Goal: Register for event/course

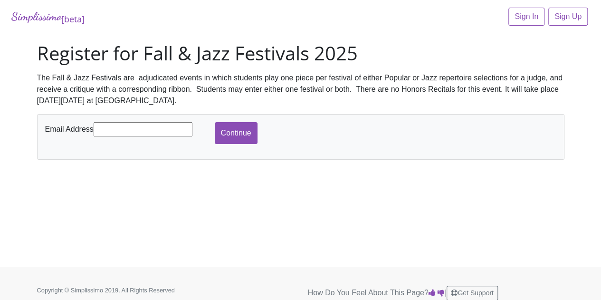
click at [150, 126] on input "text" at bounding box center [143, 129] width 99 height 14
type input "[EMAIL_ADDRESS][DOMAIN_NAME]"
click at [233, 134] on input "Continue" at bounding box center [236, 133] width 43 height 22
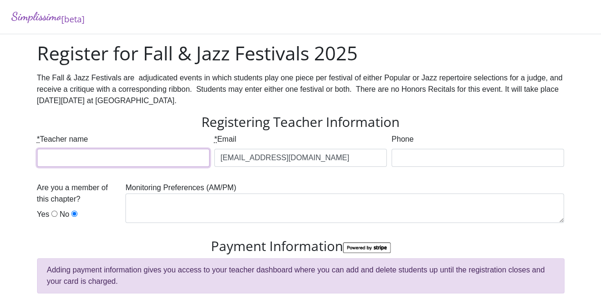
click at [146, 155] on input "* Teacher name" at bounding box center [123, 158] width 173 height 18
type input "[PERSON_NAME]"
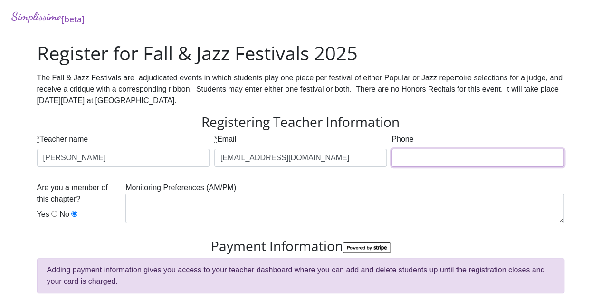
type input "8179944556"
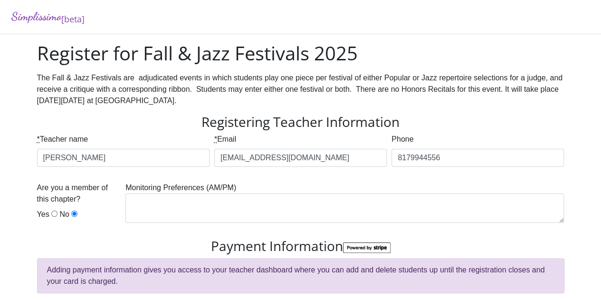
click at [52, 215] on input "Yes" at bounding box center [54, 214] width 6 height 6
radio input "true"
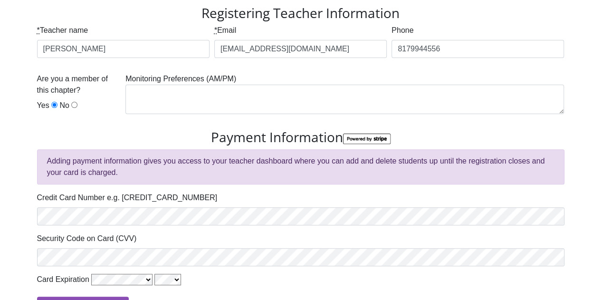
scroll to position [107, 0]
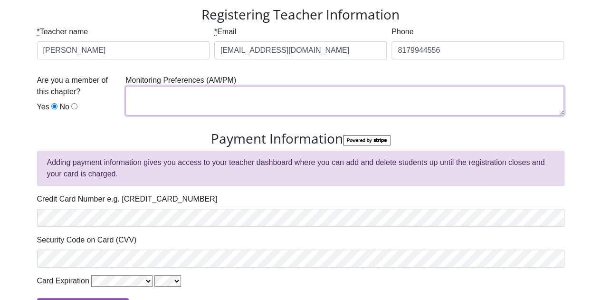
click at [165, 97] on textarea at bounding box center [344, 100] width 439 height 29
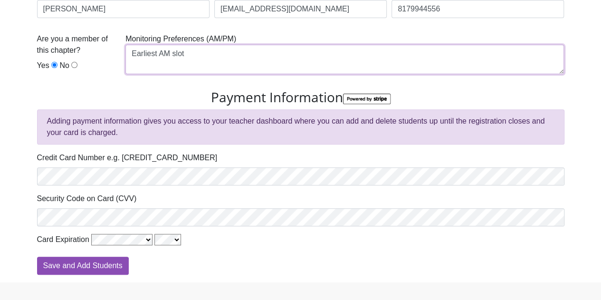
scroll to position [168, 0]
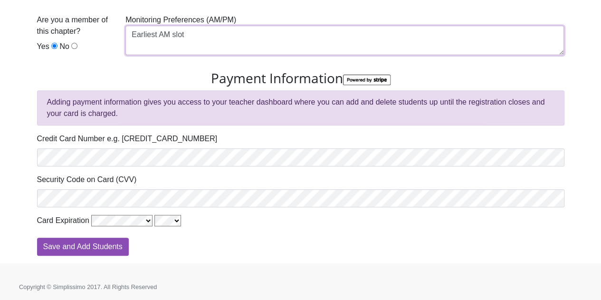
type textarea "Earliest AM slot"
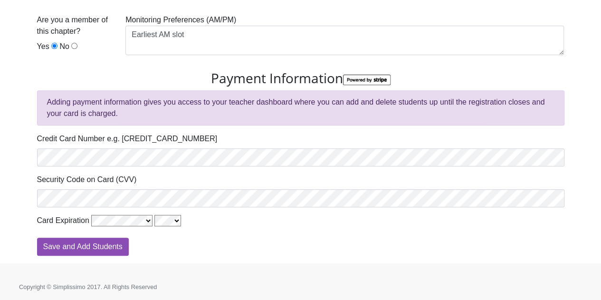
click at [77, 255] on div "Register for Fall & Jazz Festivals 2025 The Fall & Jazz Festivals are adjudicat…" at bounding box center [301, 69] width 542 height 390
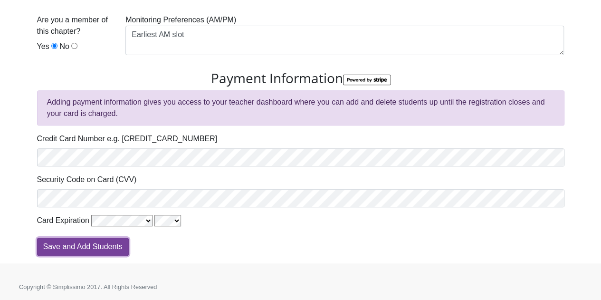
click at [78, 238] on input "Save and Add Students" at bounding box center [83, 247] width 92 height 18
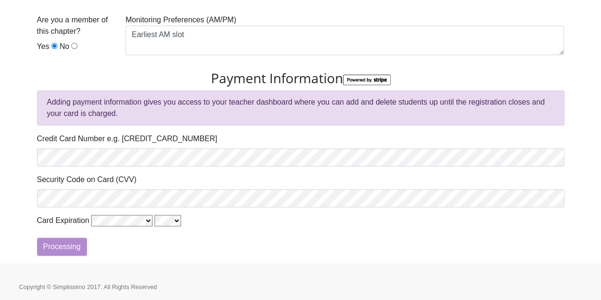
type input "Processing"
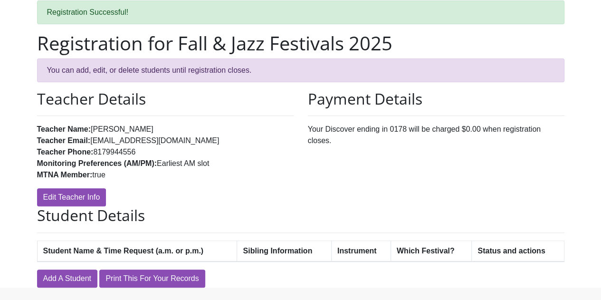
scroll to position [69, 0]
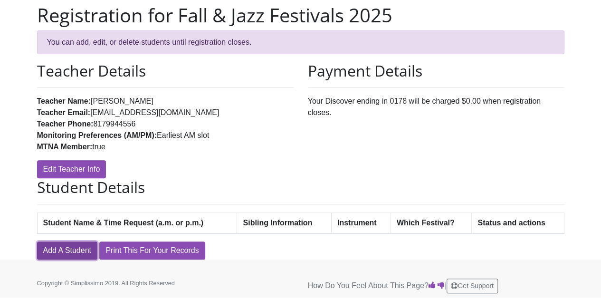
click at [67, 252] on link "Add A Student" at bounding box center [67, 250] width 60 height 18
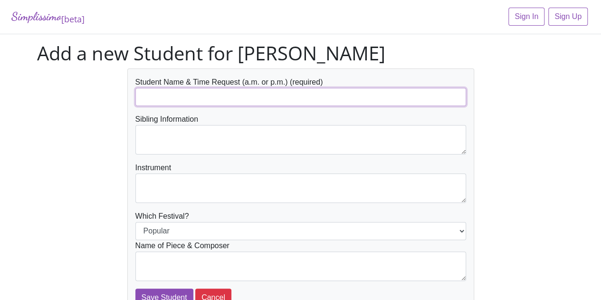
click at [195, 98] on input "text" at bounding box center [300, 97] width 331 height 18
type input "[PERSON_NAME]"
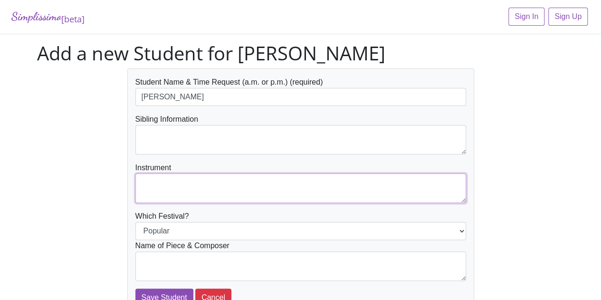
click at [184, 183] on textarea at bounding box center [300, 187] width 331 height 29
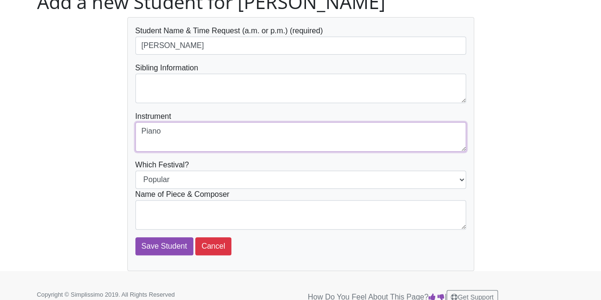
scroll to position [52, 0]
type textarea "Piano"
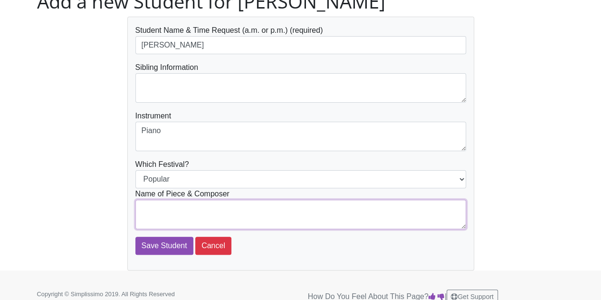
click at [168, 211] on textarea at bounding box center [300, 214] width 331 height 29
type textarea "I See the Light - Alan Menken"
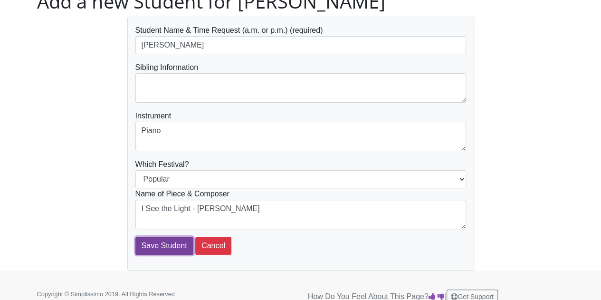
click at [160, 245] on input "Save Student" at bounding box center [164, 246] width 58 height 18
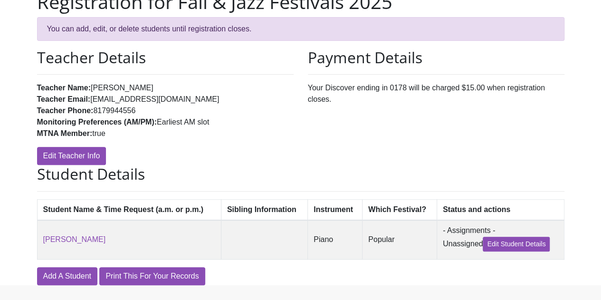
scroll to position [109, 0]
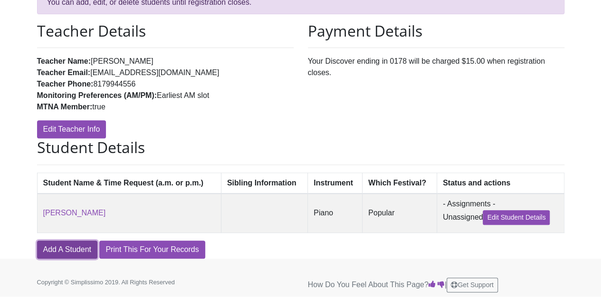
click at [75, 254] on link "Add A Student" at bounding box center [67, 250] width 60 height 18
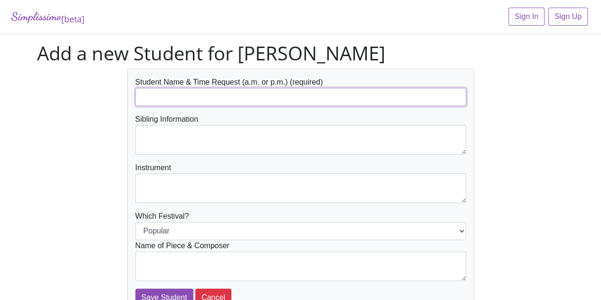
click at [183, 98] on input "text" at bounding box center [300, 97] width 331 height 18
type input "Sarah Willingham"
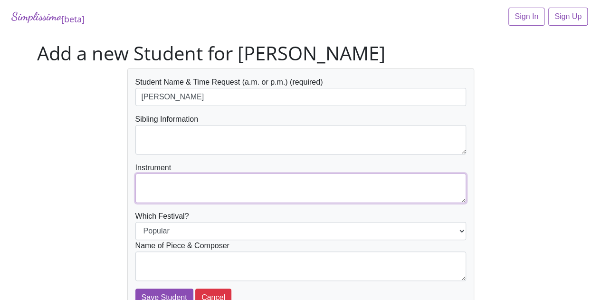
click at [191, 185] on textarea at bounding box center [300, 187] width 331 height 29
type textarea "Piano"
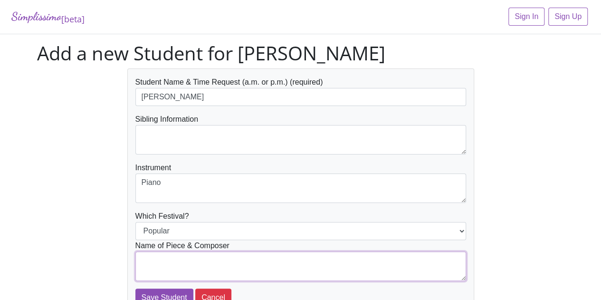
click at [255, 263] on textarea at bounding box center [300, 265] width 331 height 29
type textarea "Low C Boogie - Martha Mier"
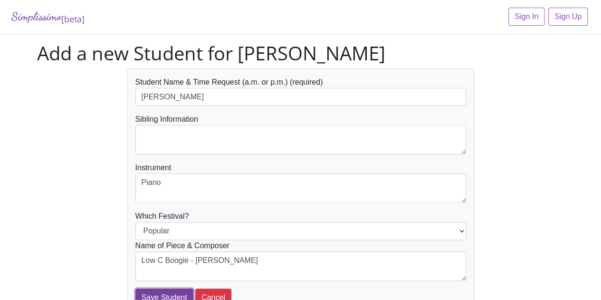
click at [175, 296] on input "Save Student" at bounding box center [164, 298] width 58 height 18
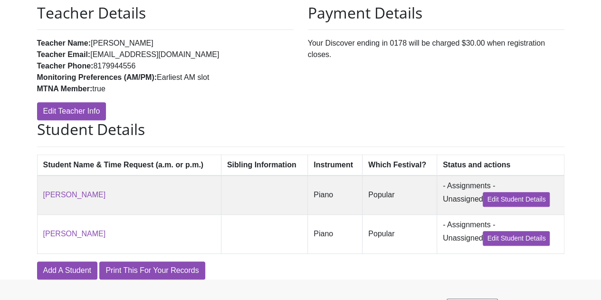
scroll to position [135, 0]
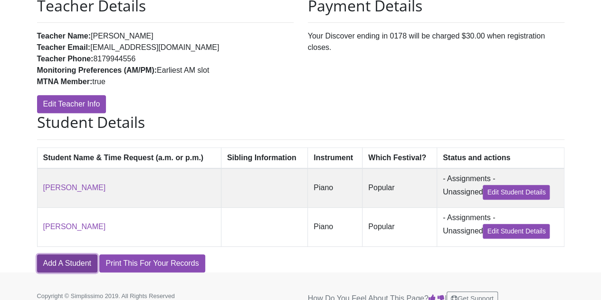
click at [69, 261] on link "Add A Student" at bounding box center [67, 263] width 60 height 18
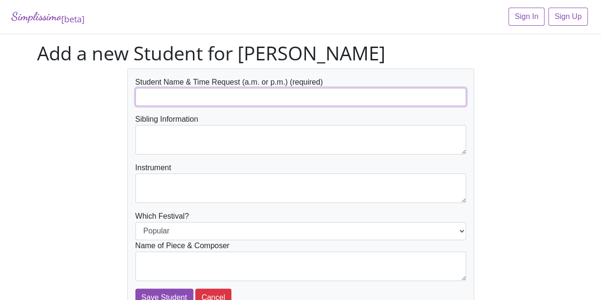
click at [163, 93] on input "text" at bounding box center [300, 97] width 331 height 18
type input "[PERSON_NAME]"
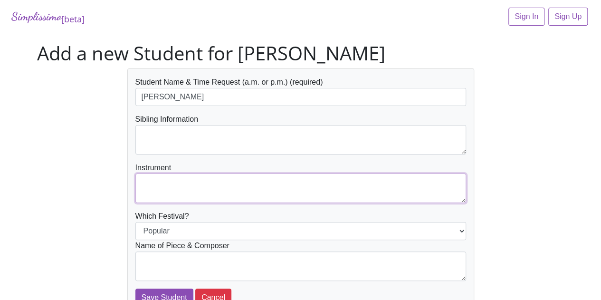
click at [152, 176] on textarea at bounding box center [300, 187] width 331 height 29
type textarea "Piano"
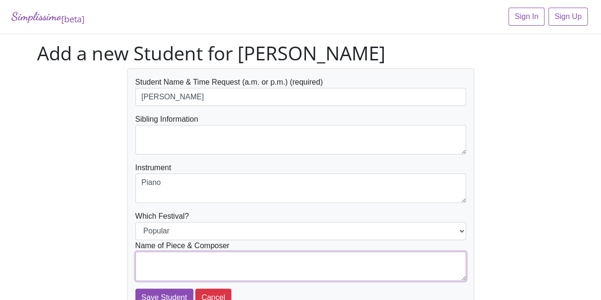
click at [158, 257] on textarea at bounding box center [300, 265] width 331 height 29
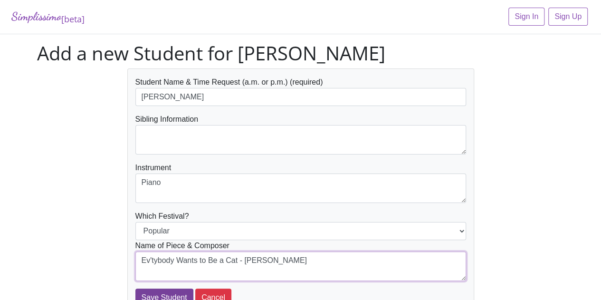
type textarea "Ev'tybody Wants to Be a Cat - [PERSON_NAME]"
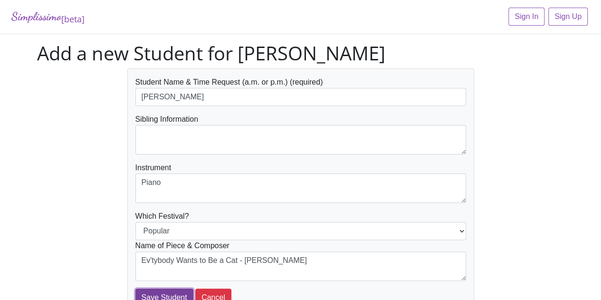
click at [157, 289] on input "Save Student" at bounding box center [164, 298] width 58 height 18
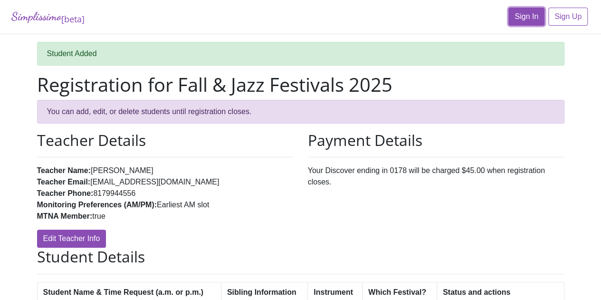
click at [528, 20] on link "Sign In" at bounding box center [527, 17] width 36 height 18
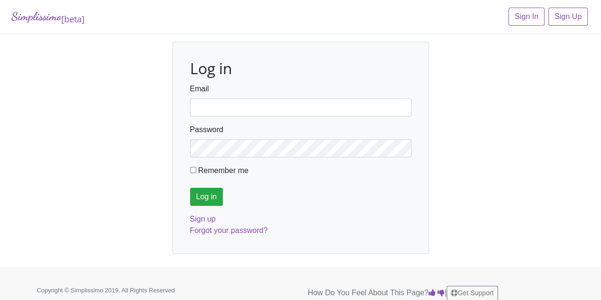
click at [493, 146] on div "Log in Email Password Remember me Log in Sign up Forgot your password?" at bounding box center [301, 148] width 542 height 212
